Goal: Task Accomplishment & Management: Complete application form

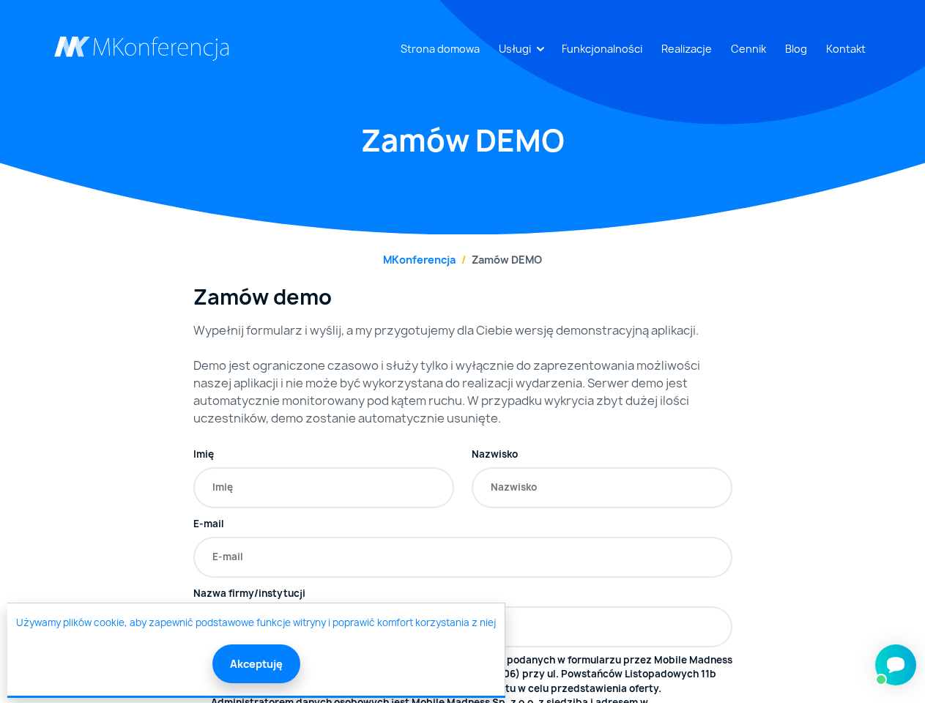
click at [518, 48] on link "Usługi" at bounding box center [515, 48] width 44 height 27
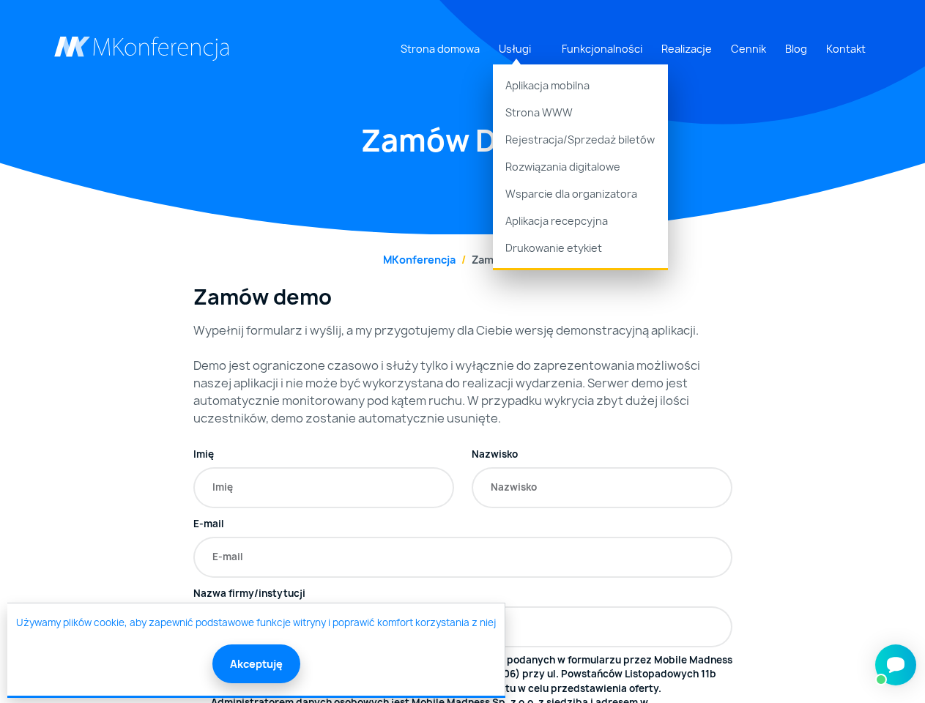
click at [255, 664] on button "Akceptuję" at bounding box center [256, 664] width 88 height 39
